Goal: Task Accomplishment & Management: Use online tool/utility

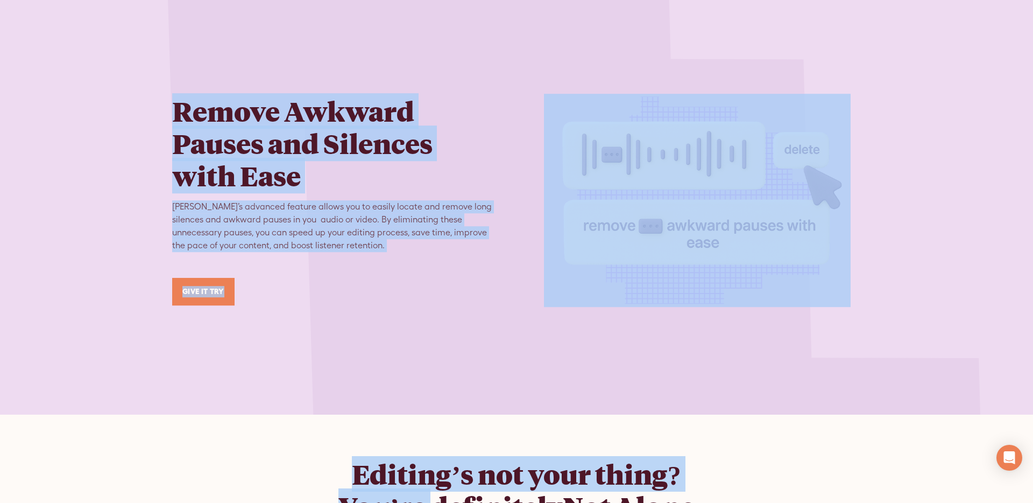
scroll to position [2635, 0]
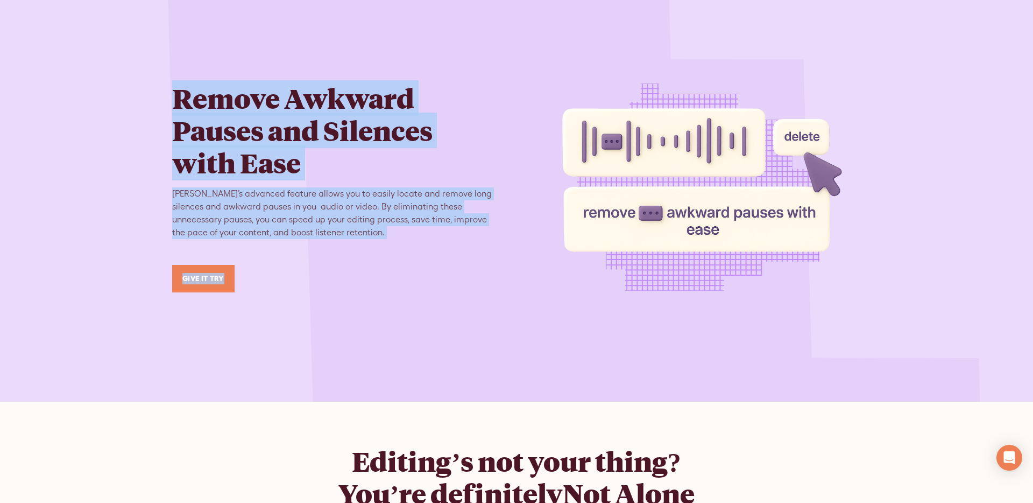
drag, startPoint x: 391, startPoint y: 502, endPoint x: 512, endPoint y: 337, distance: 204.0
copy div "Edit audio or video by editing the text Introducing our text-based editing feat…"
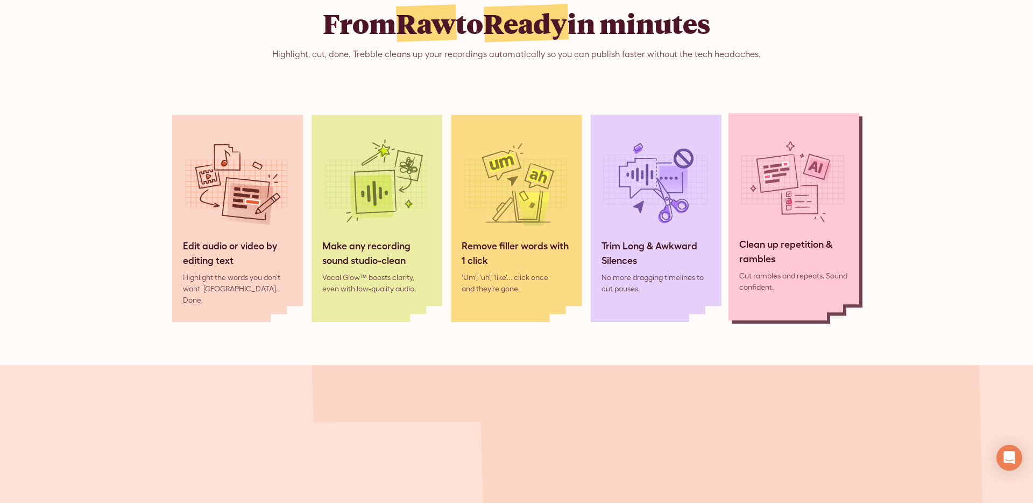
scroll to position [1062, 0]
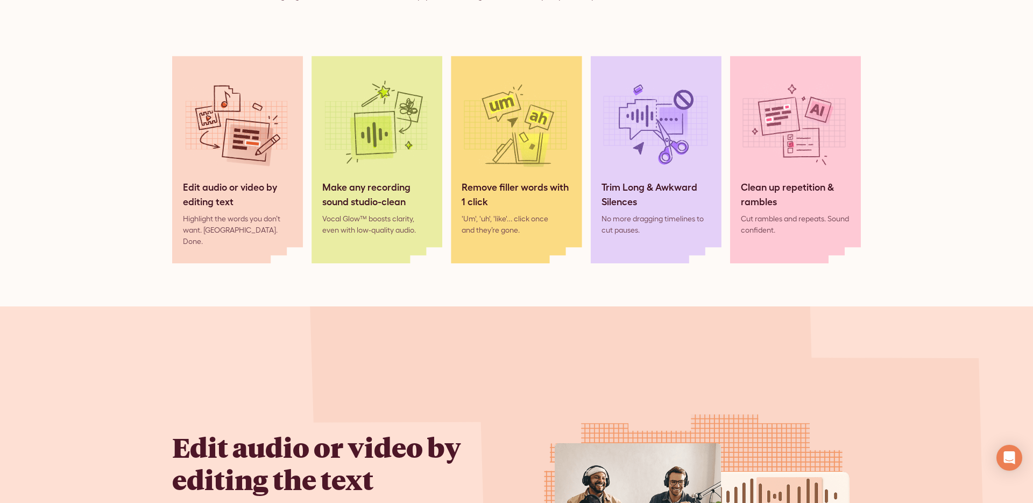
click at [873, 196] on div "From Raw to Ready in minutes Highlight, cut, done. Trebble cleans up your recor…" at bounding box center [516, 105] width 1033 height 401
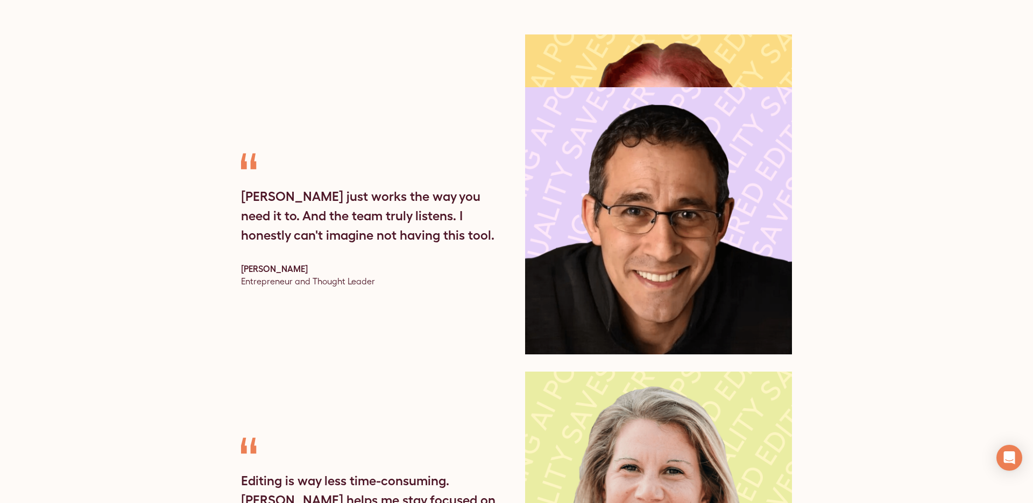
scroll to position [3660, 0]
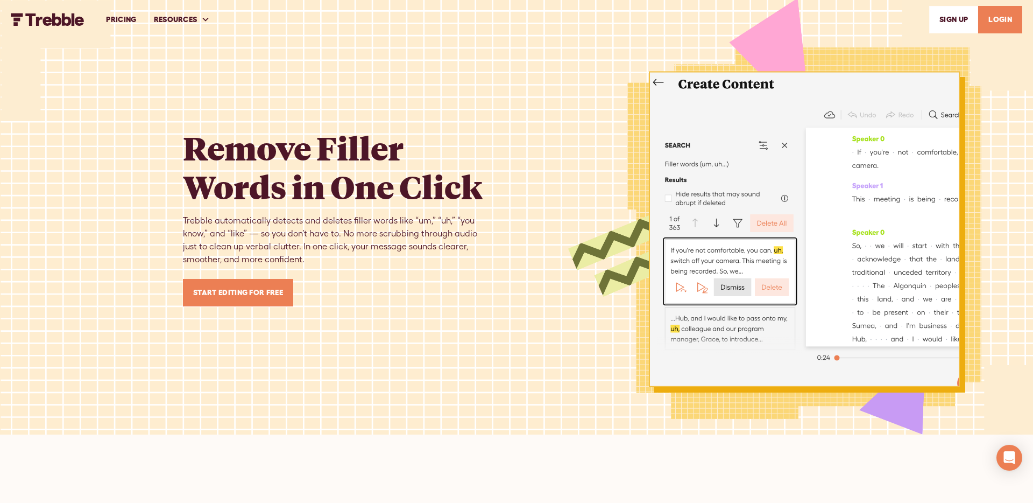
click at [69, 20] on img "home" at bounding box center [48, 19] width 74 height 13
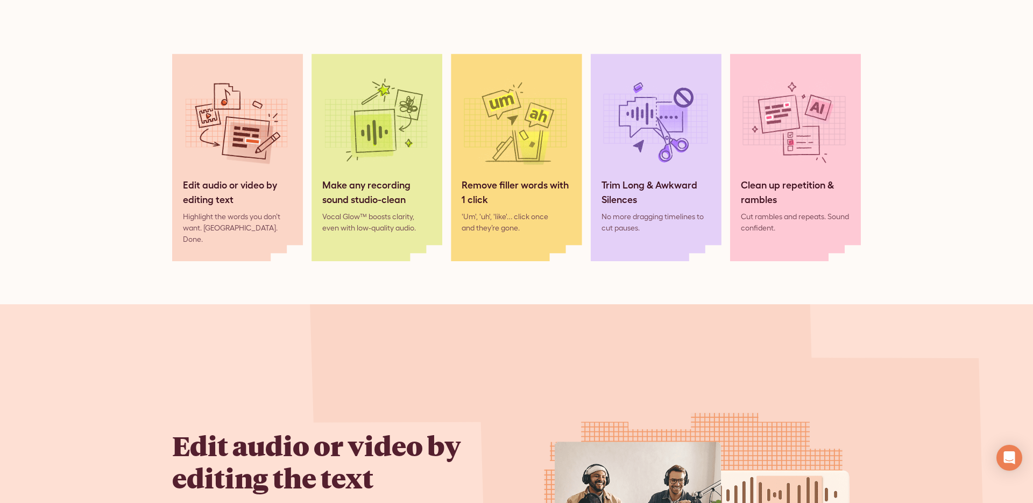
scroll to position [1065, 0]
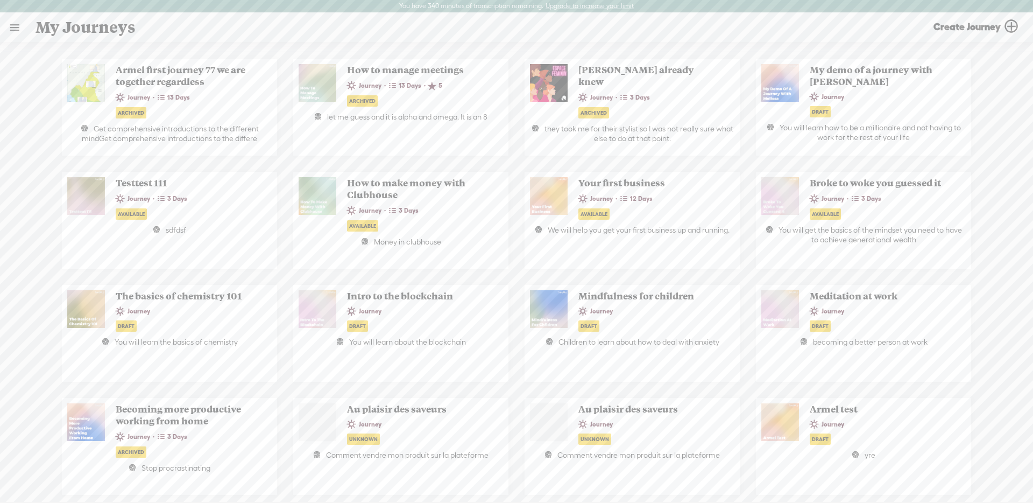
click at [17, 28] on link at bounding box center [15, 27] width 28 height 28
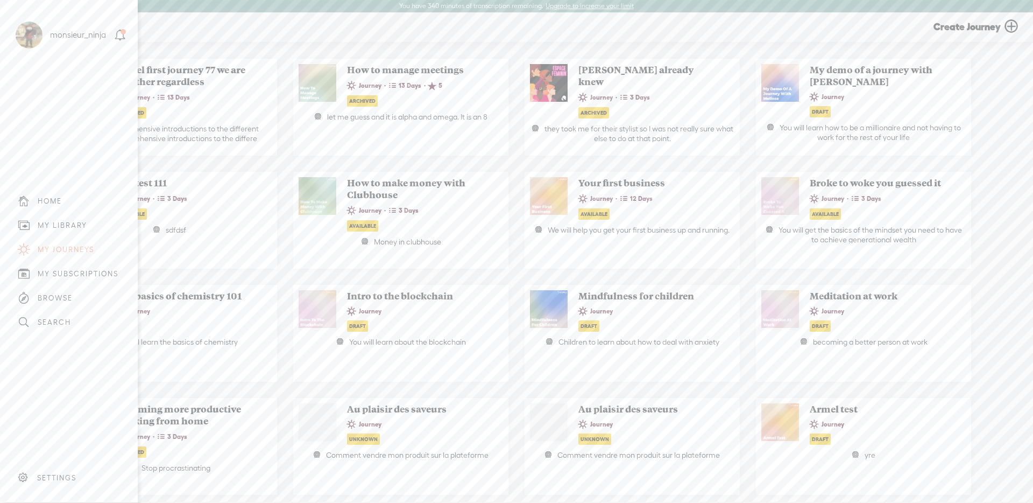
click at [56, 218] on div "MY LIBRARY" at bounding box center [69, 225] width 122 height 24
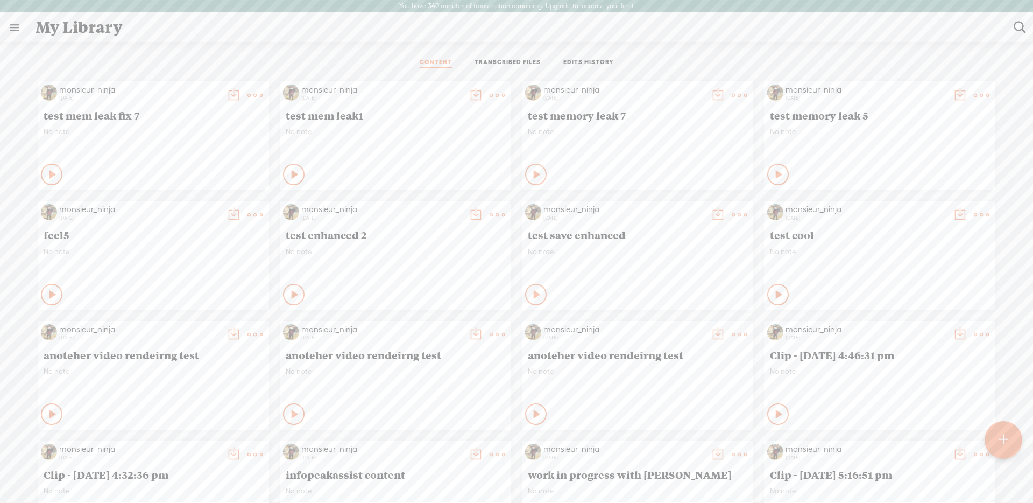
click at [506, 68] on ul "CONTENT TRANSCRIBED FILES EDITS HISTORY" at bounding box center [516, 63] width 285 height 26
click at [505, 63] on link "TRANSCRIBED FILES" at bounding box center [508, 63] width 66 height 10
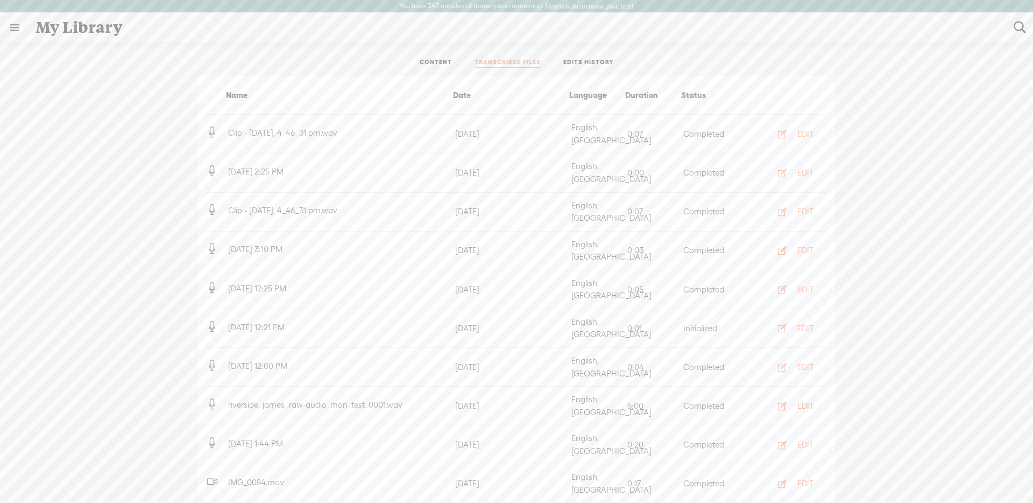
click at [804, 400] on div "EDIT" at bounding box center [805, 405] width 16 height 11
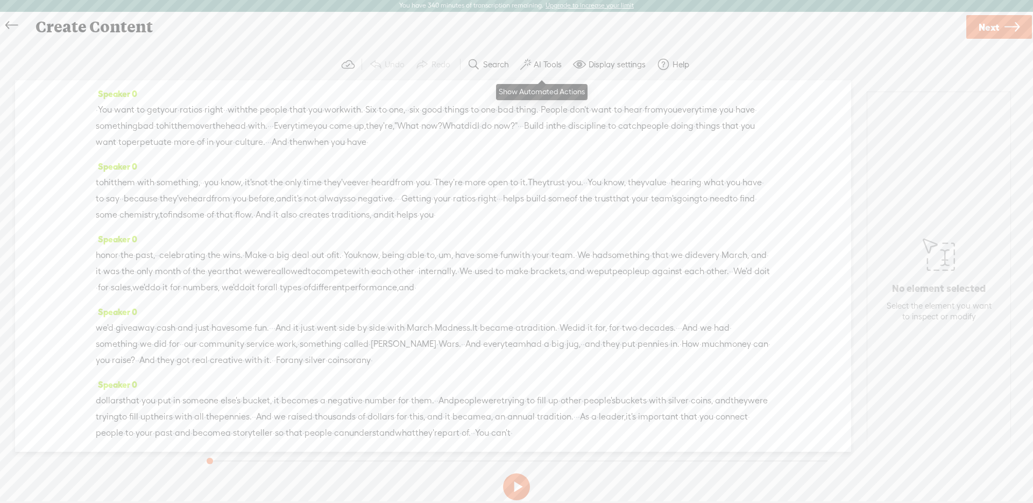
click at [543, 67] on label "AI Tools" at bounding box center [548, 64] width 28 height 11
